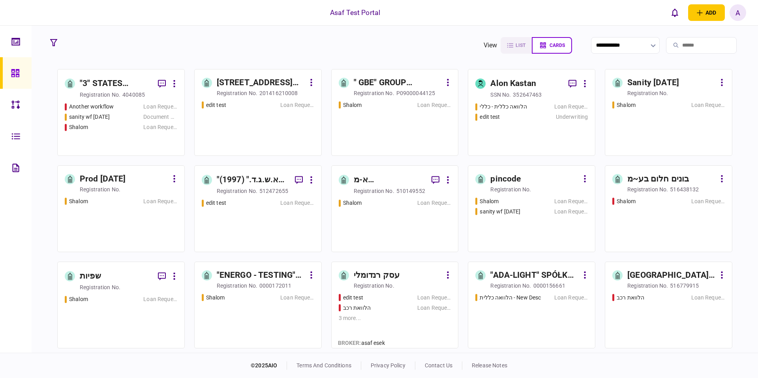
click at [143, 75] on link ""3" STATES CONSTRUCTION & LEASING INC. registration no. 4040085 Another workflo…" at bounding box center [121, 112] width 128 height 87
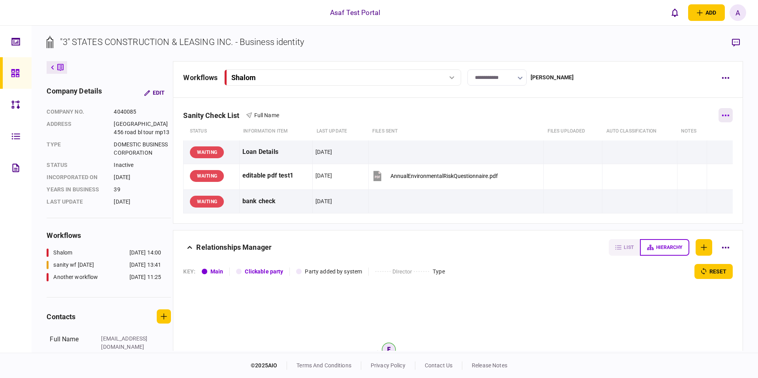
click at [726, 113] on button "button" at bounding box center [726, 115] width 14 height 14
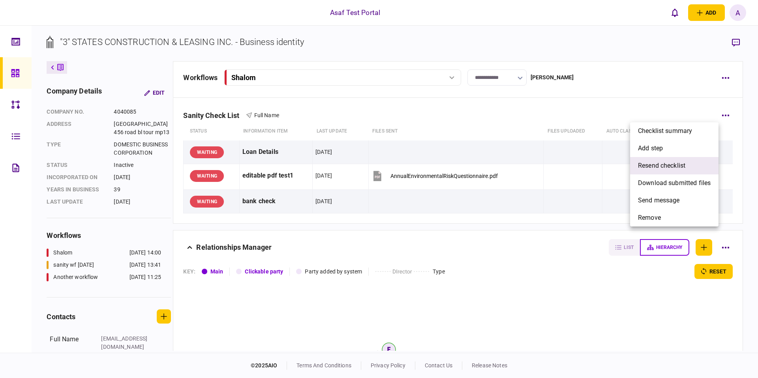
click at [673, 168] on span "resend checklist" at bounding box center [661, 165] width 47 height 9
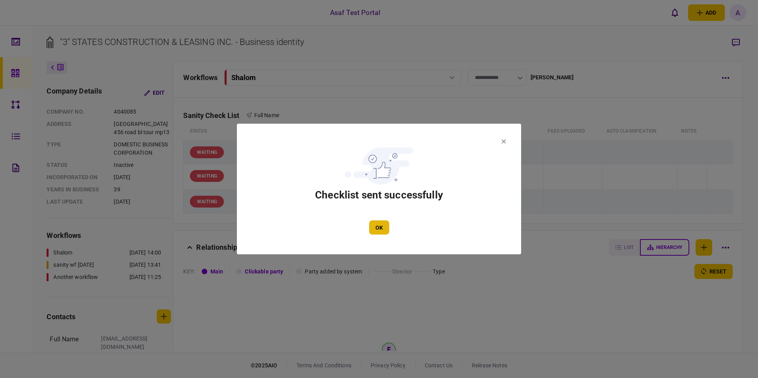
click at [387, 233] on button "OK" at bounding box center [379, 228] width 20 height 14
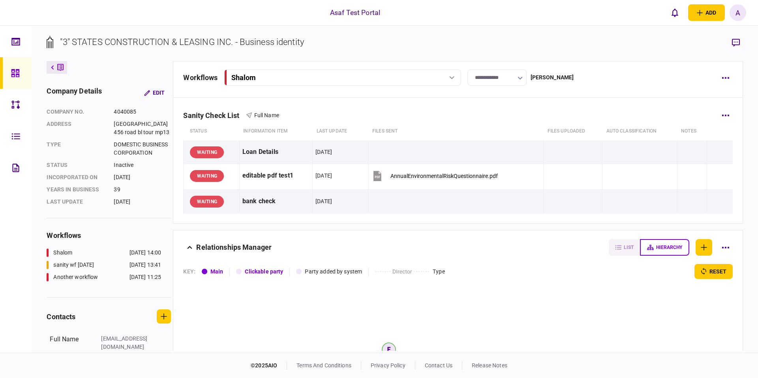
click at [572, 103] on div "Sanity Check List Full Name" at bounding box center [457, 110] width 549 height 24
click at [646, 111] on div "Sanity Check List Full Name" at bounding box center [457, 110] width 549 height 24
click at [624, 110] on div "Sanity Check List Full Name" at bounding box center [457, 110] width 549 height 24
click at [522, 262] on section "Relationships Manager list hierarchy KEY : Main Clickable party Party added by …" at bounding box center [458, 339] width 570 height 218
click at [469, 126] on th "files sent" at bounding box center [456, 131] width 175 height 18
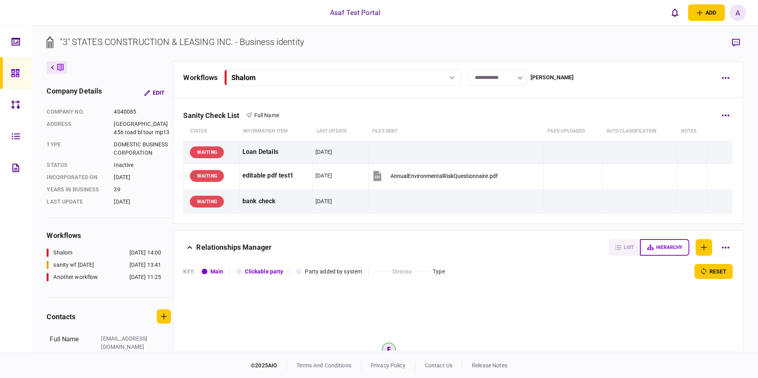
click at [430, 109] on div "Sanity Check List Full Name" at bounding box center [457, 110] width 549 height 24
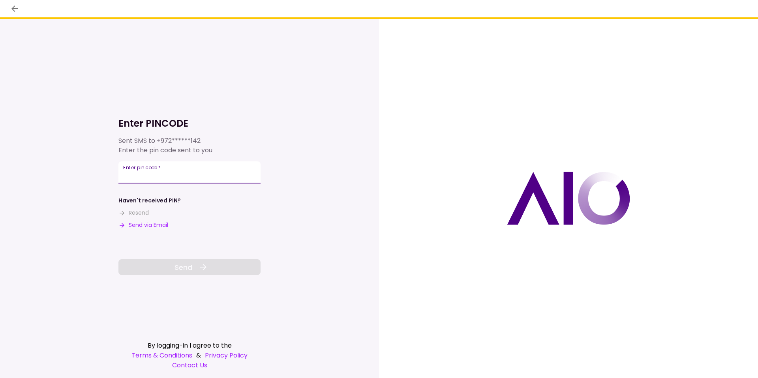
click at [147, 168] on div "Enter pin code   *" at bounding box center [190, 173] width 142 height 22
type input "******"
click at [181, 266] on span "Send" at bounding box center [184, 267] width 18 height 11
